Goal: Find specific page/section: Find specific page/section

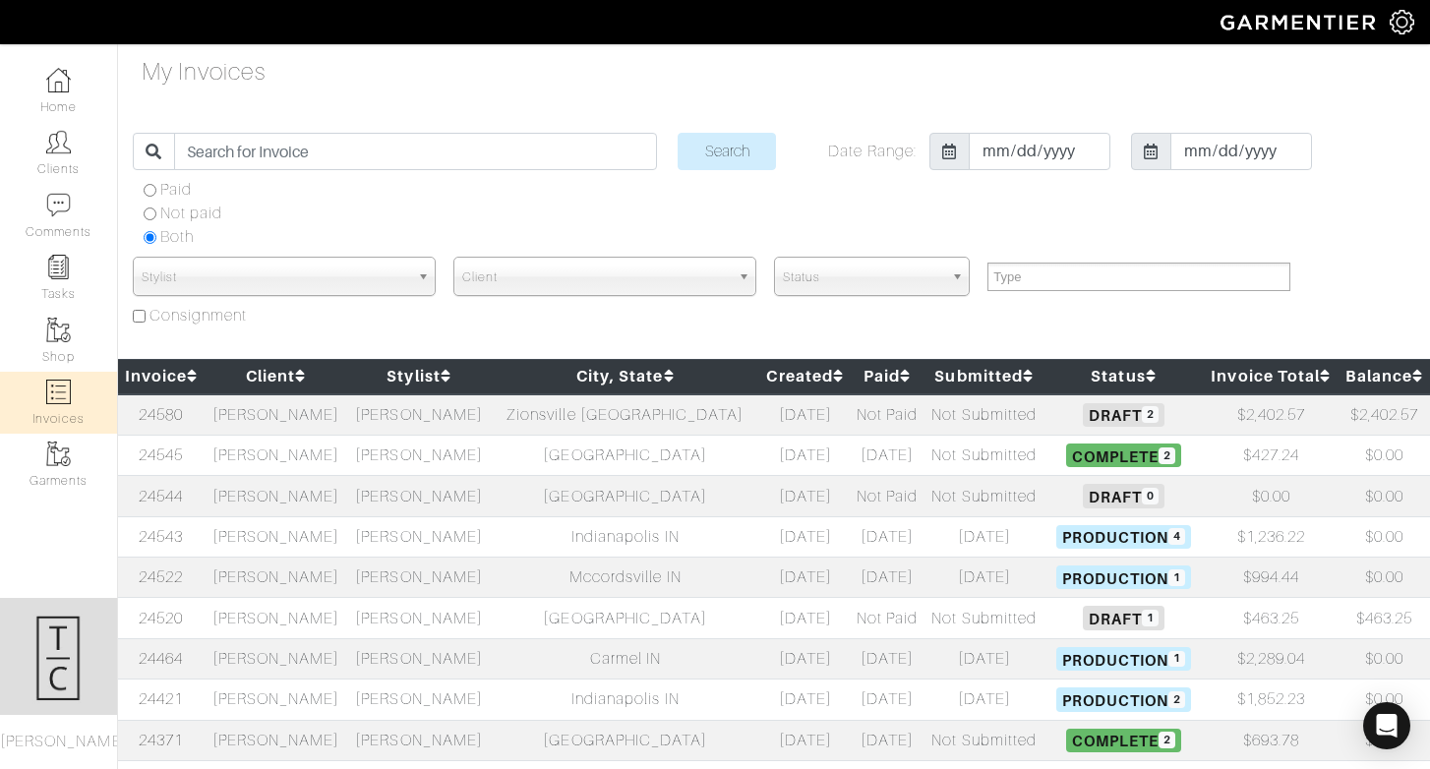
select select
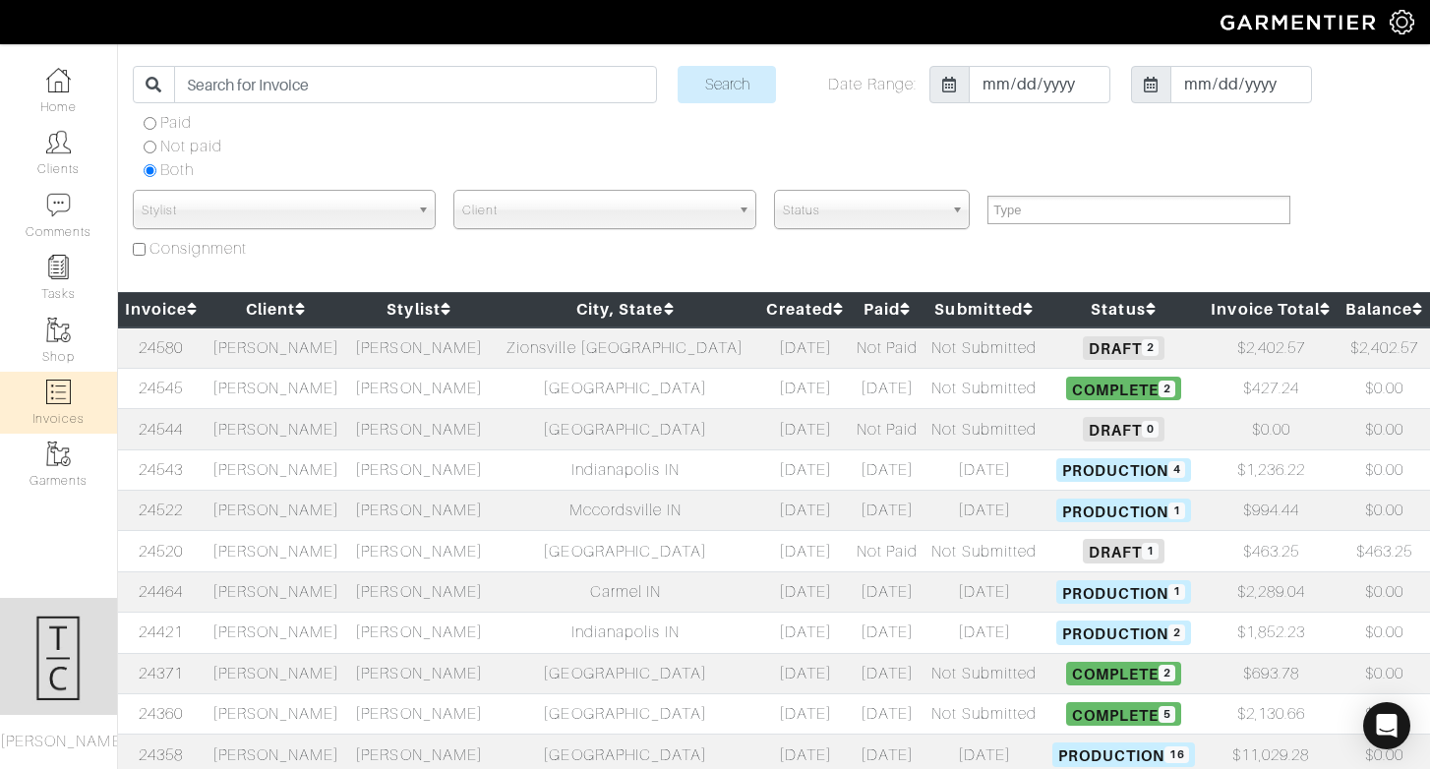
scroll to position [68, 0]
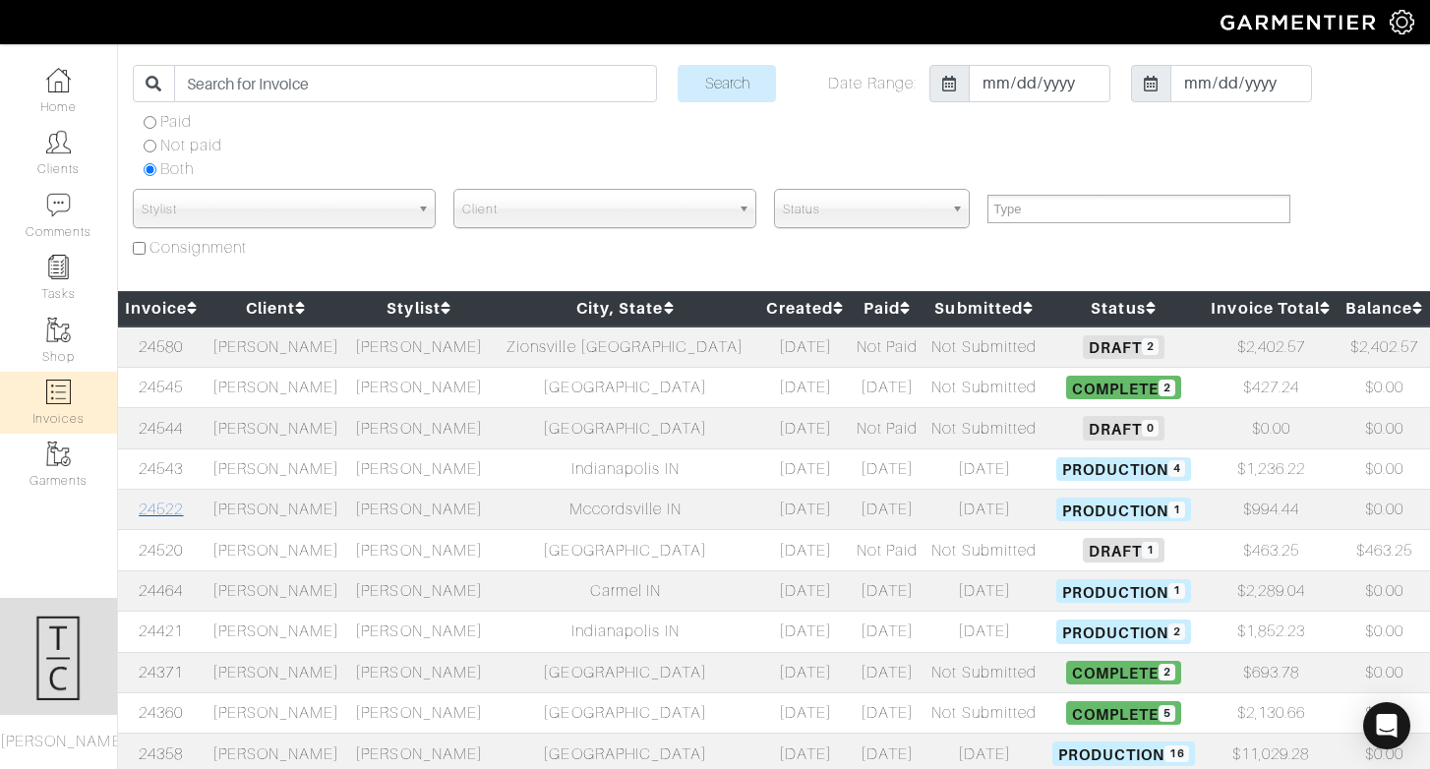
click at [169, 505] on link "24522" at bounding box center [161, 510] width 44 height 18
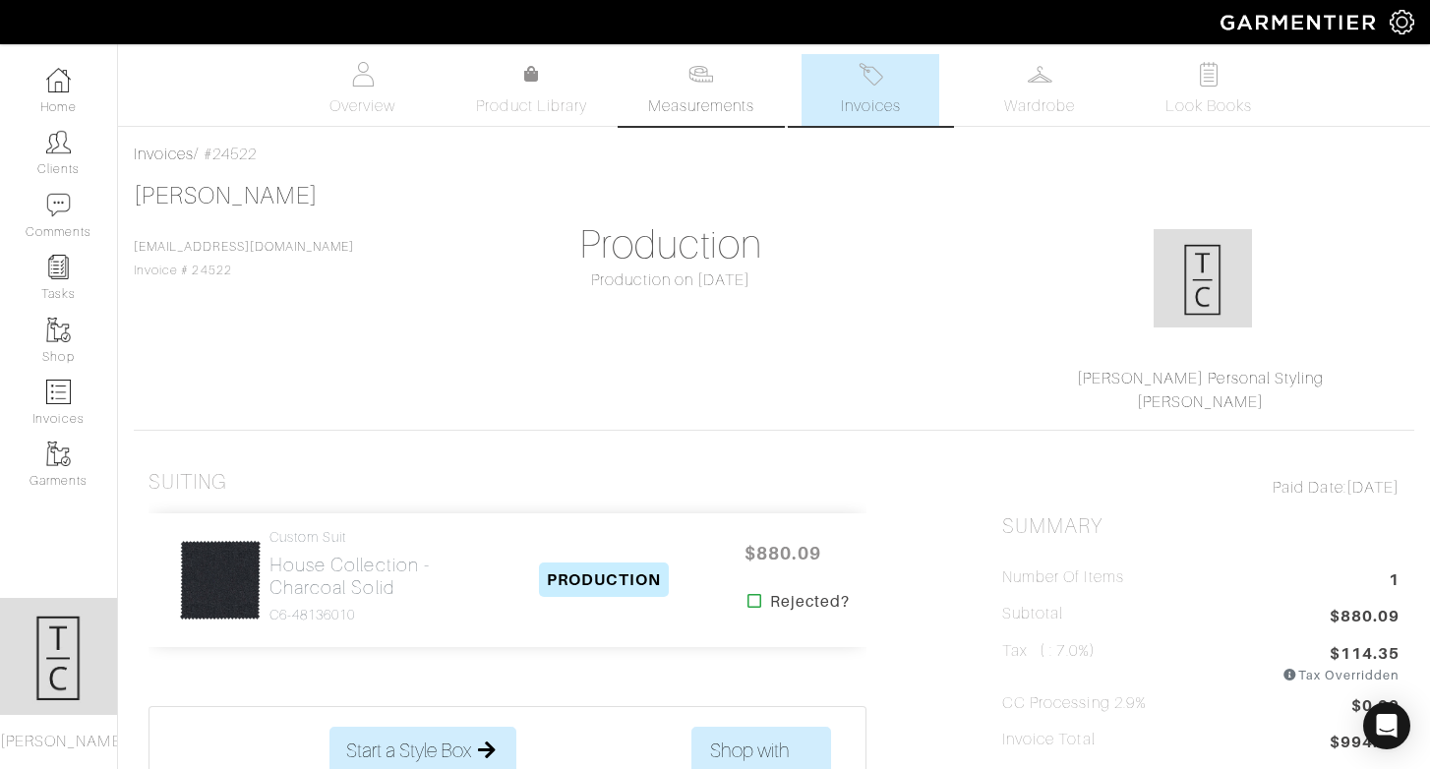
click at [715, 90] on link "Measurements" at bounding box center [702, 90] width 139 height 72
